Goal: Navigation & Orientation: Find specific page/section

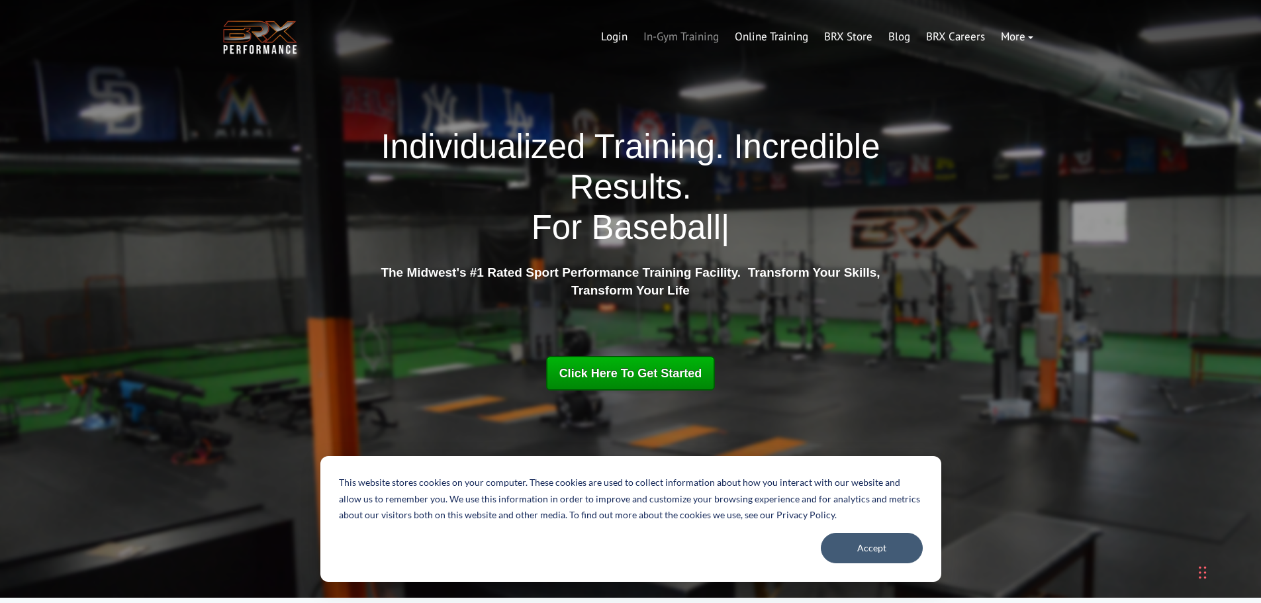
click at [673, 41] on link "In-Gym Training" at bounding box center [681, 37] width 91 height 32
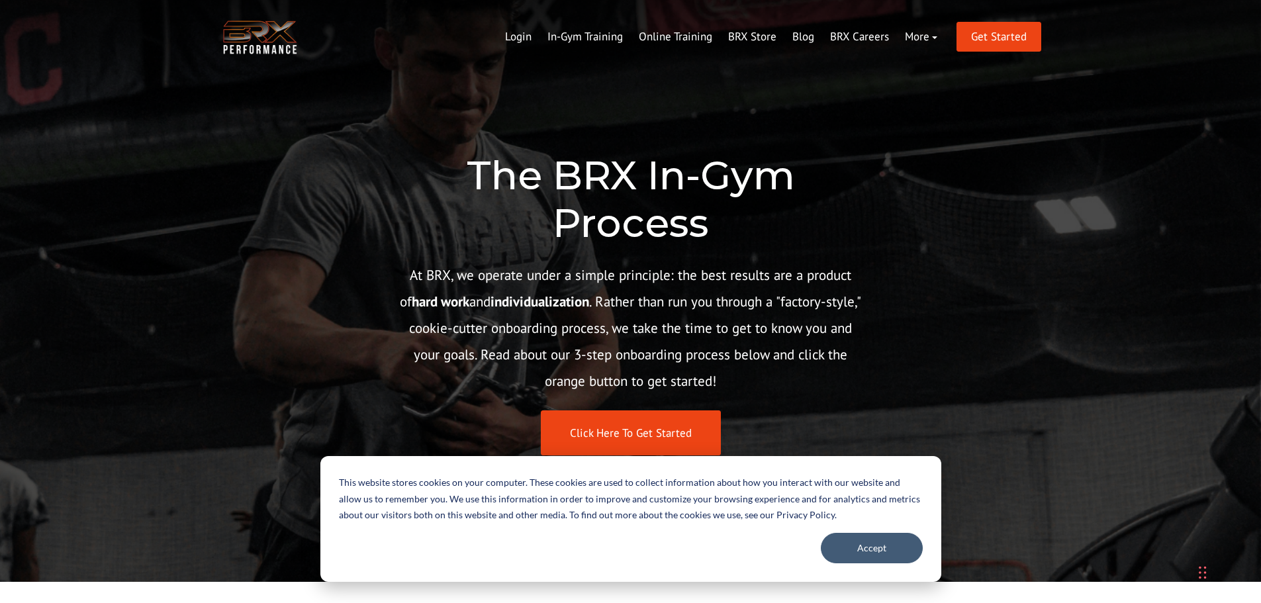
click at [275, 41] on img at bounding box center [259, 37] width 79 height 40
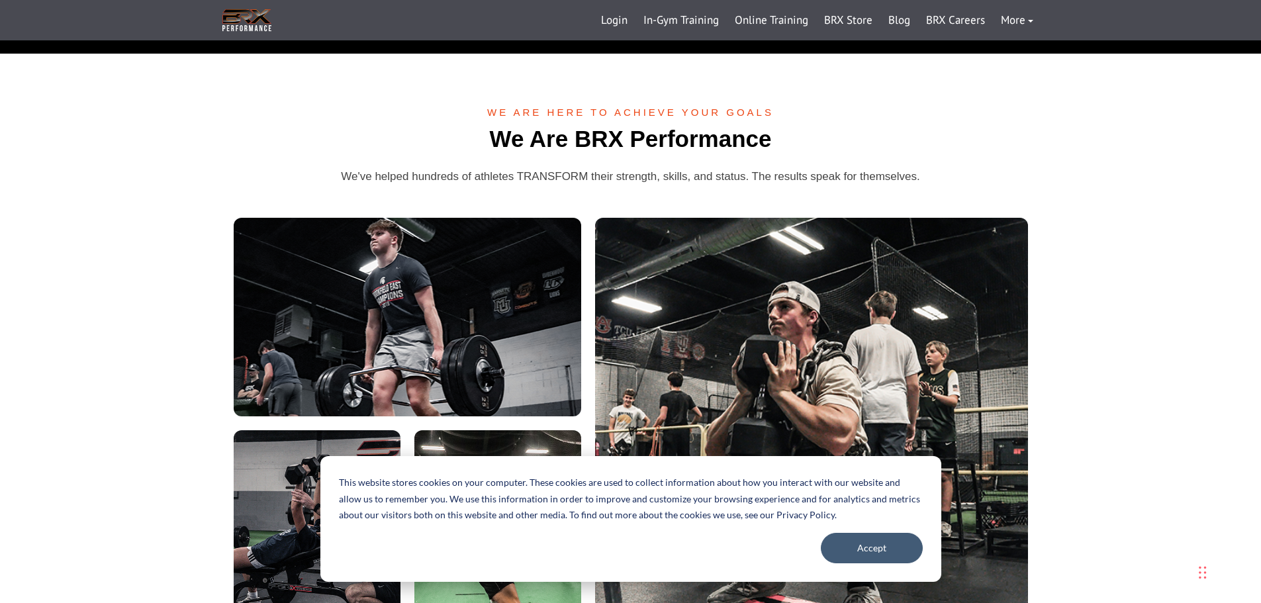
scroll to position [3151, 0]
